Goal: Book appointment/travel/reservation

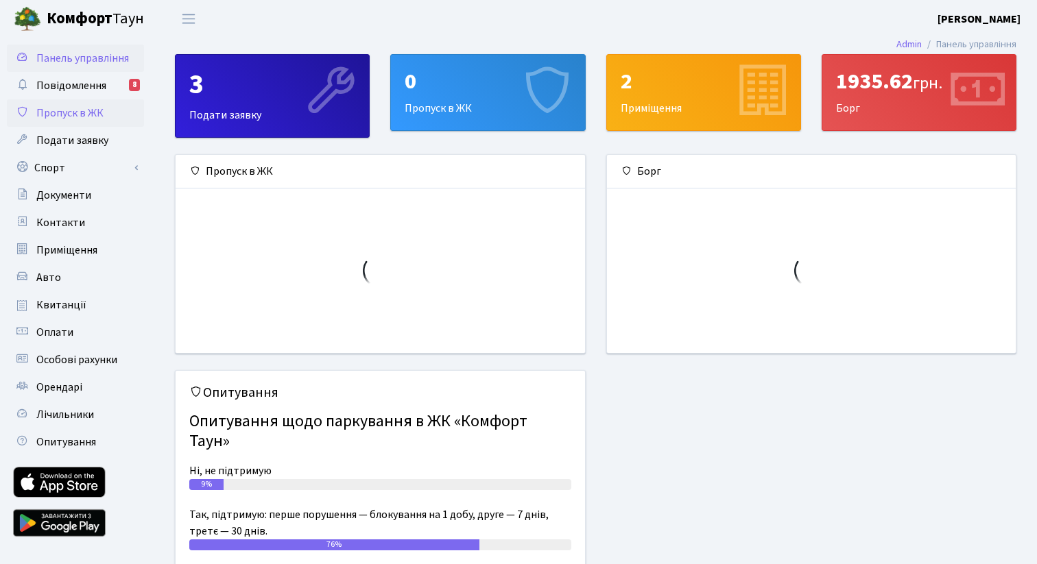
click at [97, 117] on span "Пропуск в ЖК" at bounding box center [69, 113] width 67 height 15
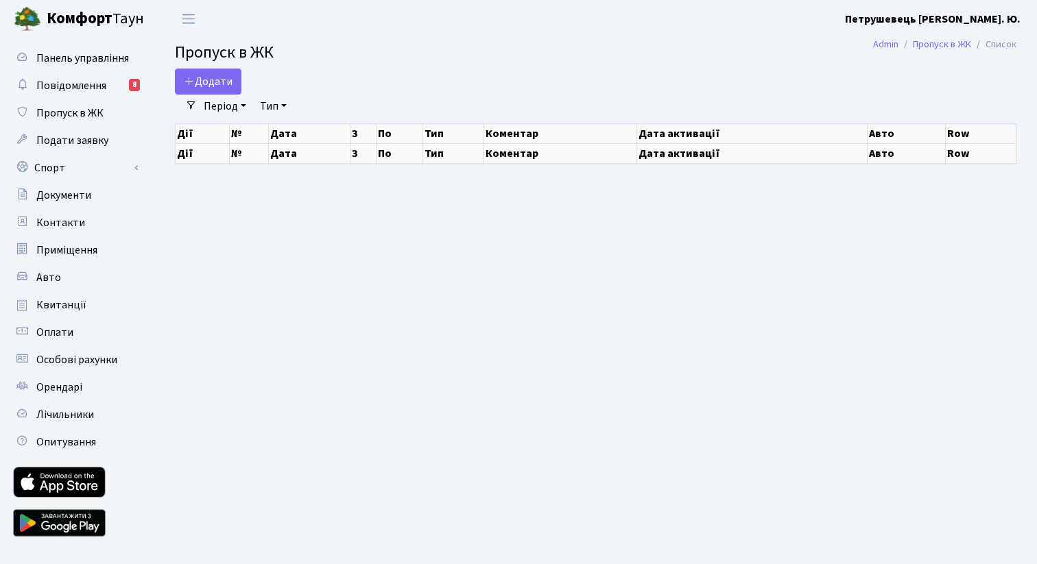
select select "25"
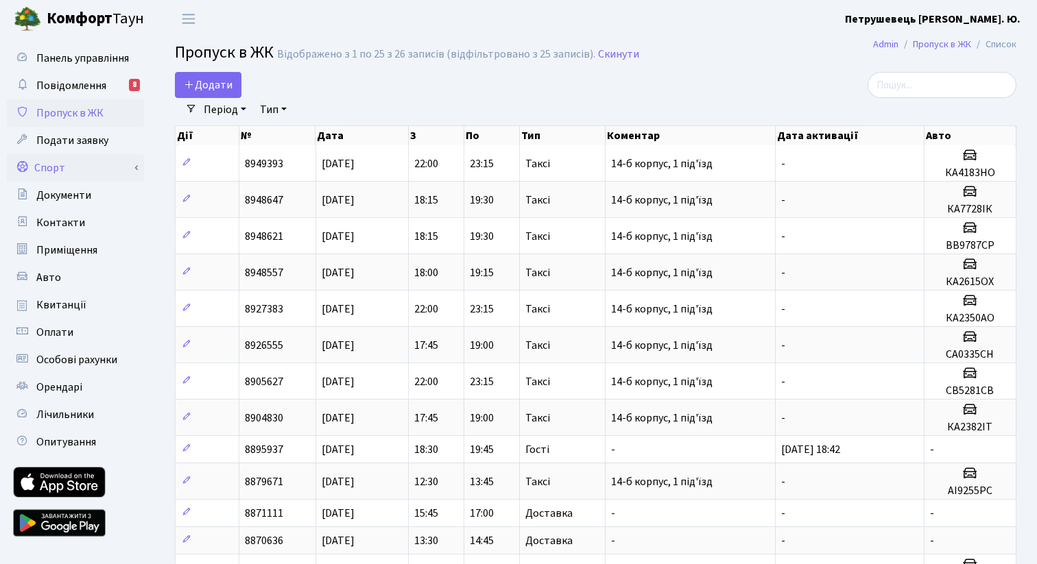
click at [86, 167] on link "Спорт" at bounding box center [75, 167] width 137 height 27
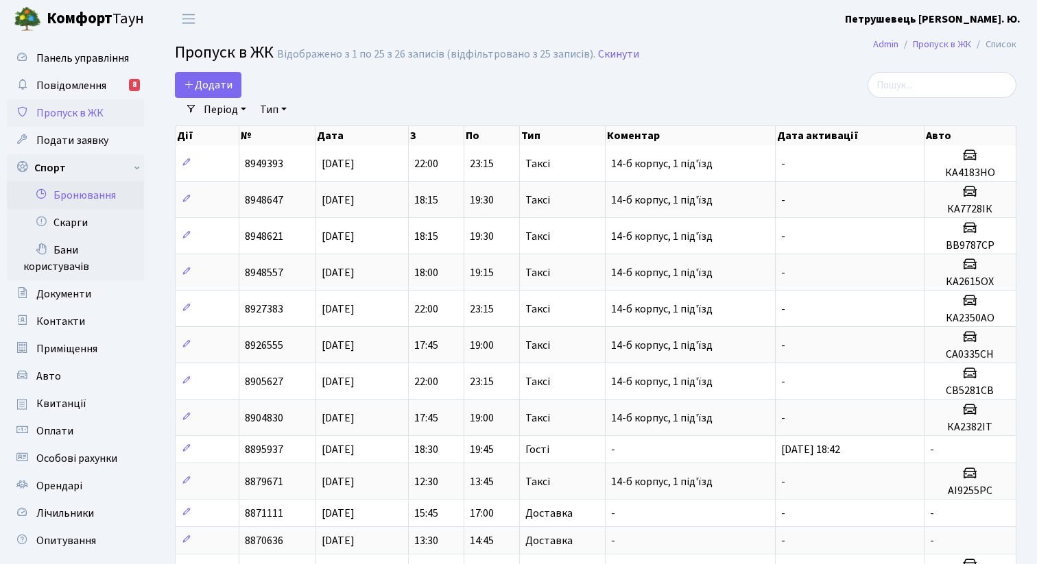
click at [95, 197] on link "Бронювання" at bounding box center [75, 195] width 137 height 27
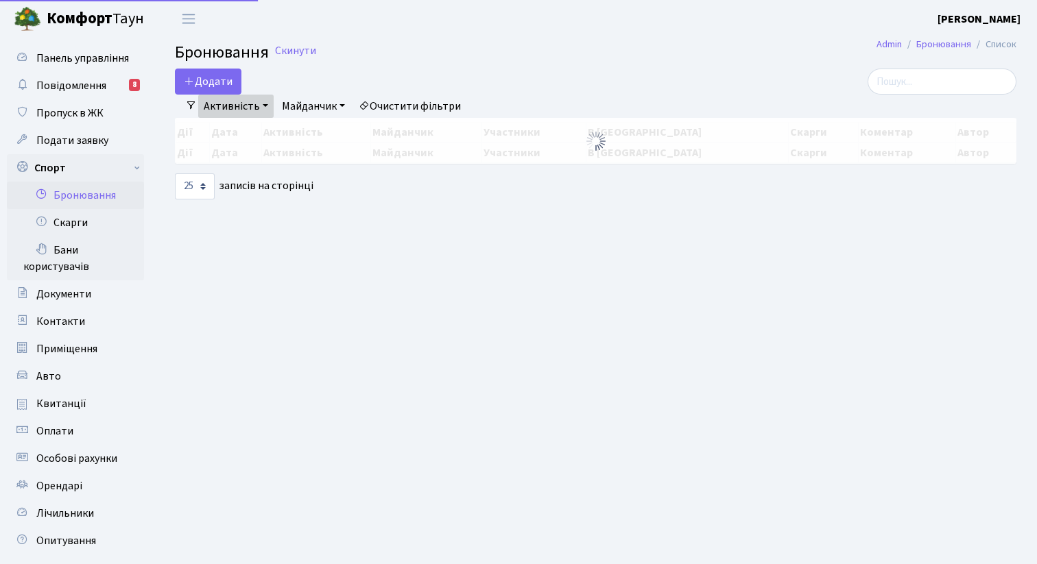
select select "25"
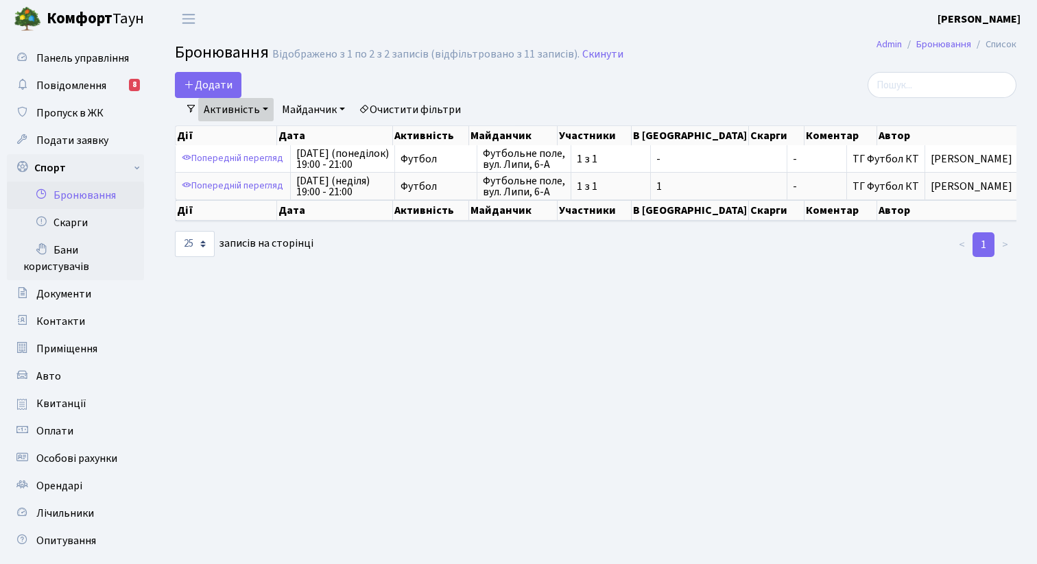
click at [265, 112] on link "Активність" at bounding box center [235, 109] width 75 height 23
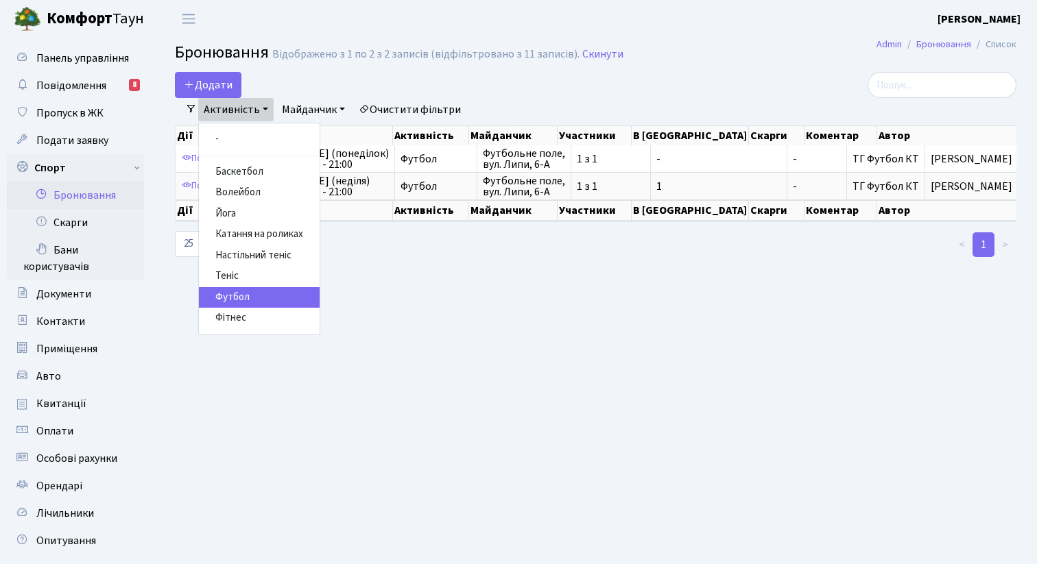
click at [249, 297] on link "Футбол" at bounding box center [259, 297] width 121 height 21
